Goal: Information Seeking & Learning: Understand process/instructions

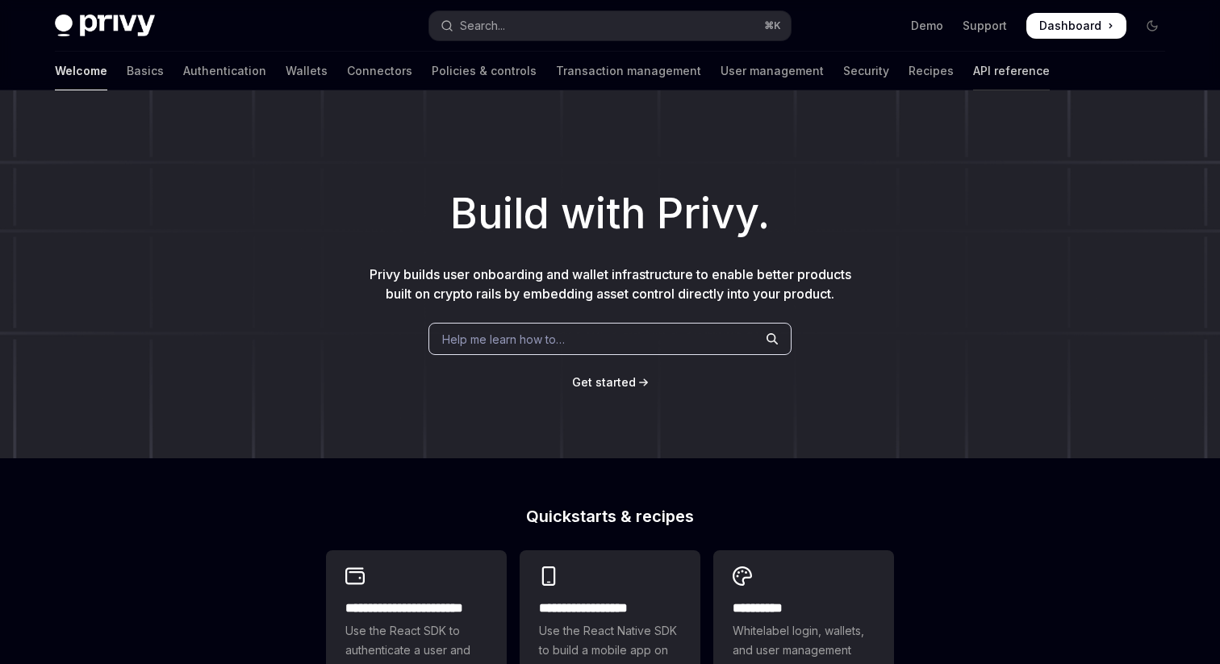
click at [973, 58] on link "API reference" at bounding box center [1011, 71] width 77 height 39
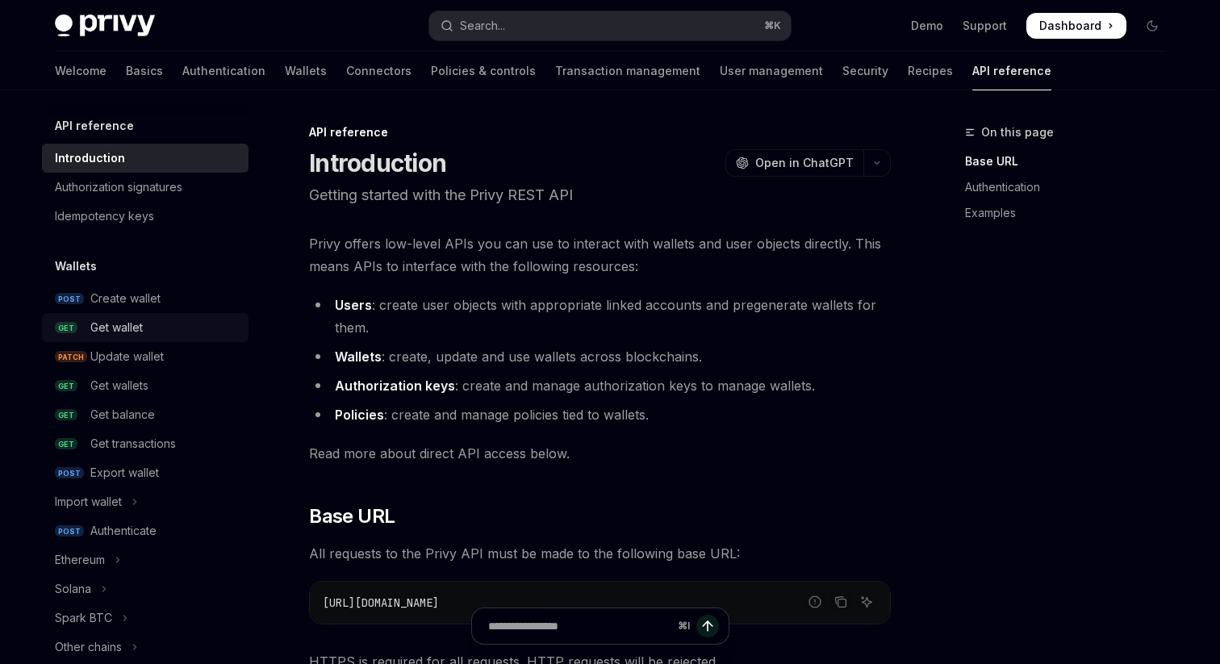
click at [118, 337] on link "GET Get wallet" at bounding box center [145, 327] width 207 height 29
type textarea "*"
